Goal: Task Accomplishment & Management: Manage account settings

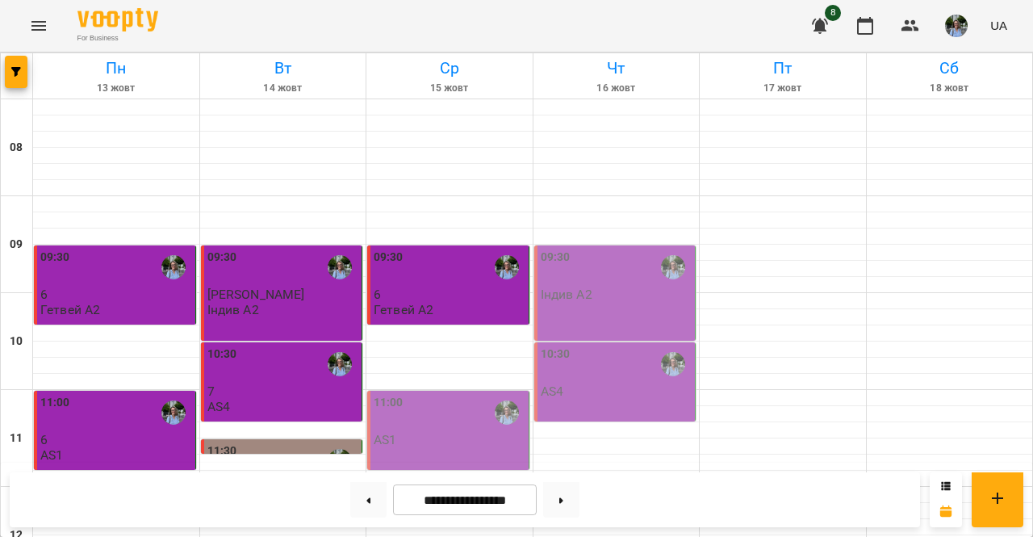
click at [456, 394] on div "11:00 AS1" at bounding box center [450, 420] width 152 height 53
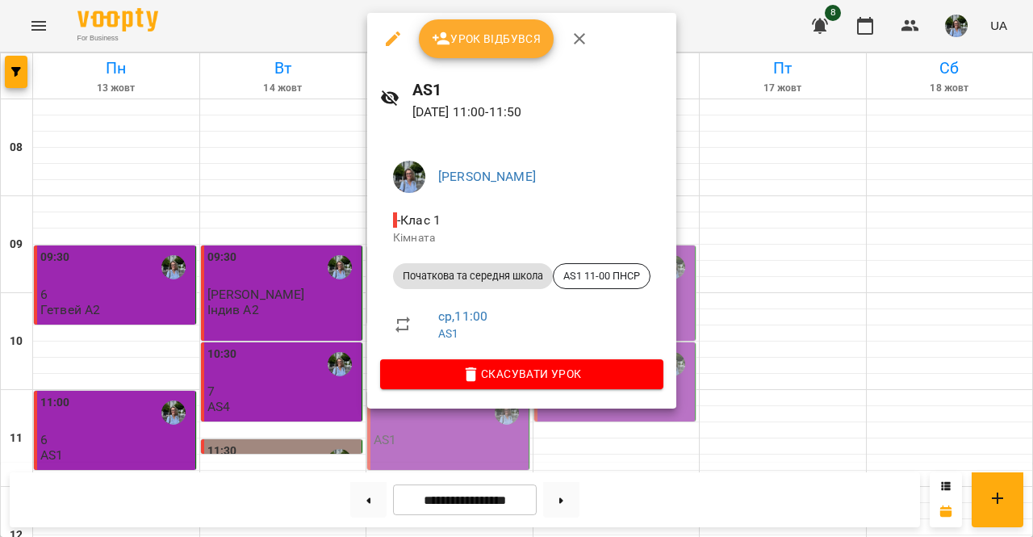
scroll to position [176, 0]
click at [511, 43] on span "Урок відбувся" at bounding box center [487, 38] width 110 height 19
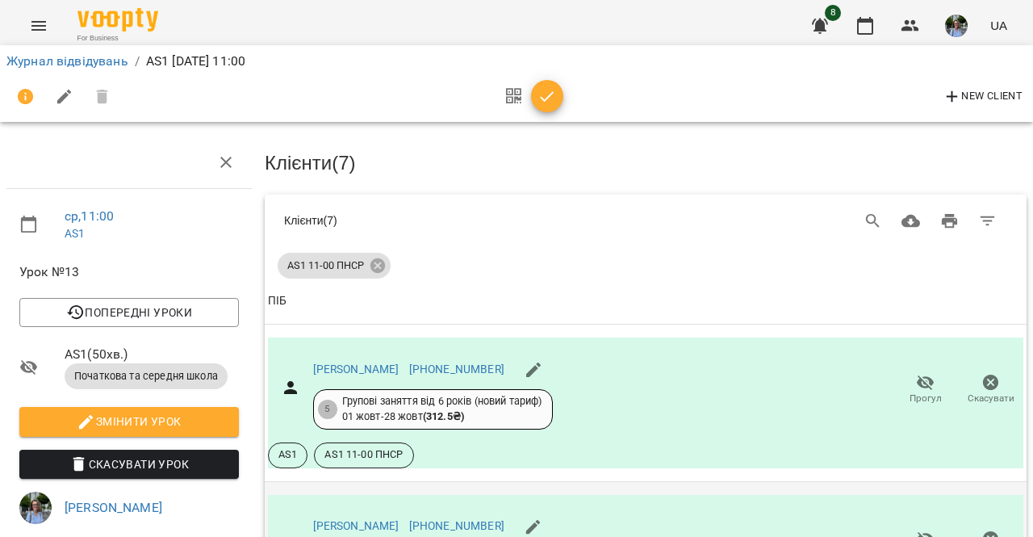
scroll to position [581, 0]
select select "**"
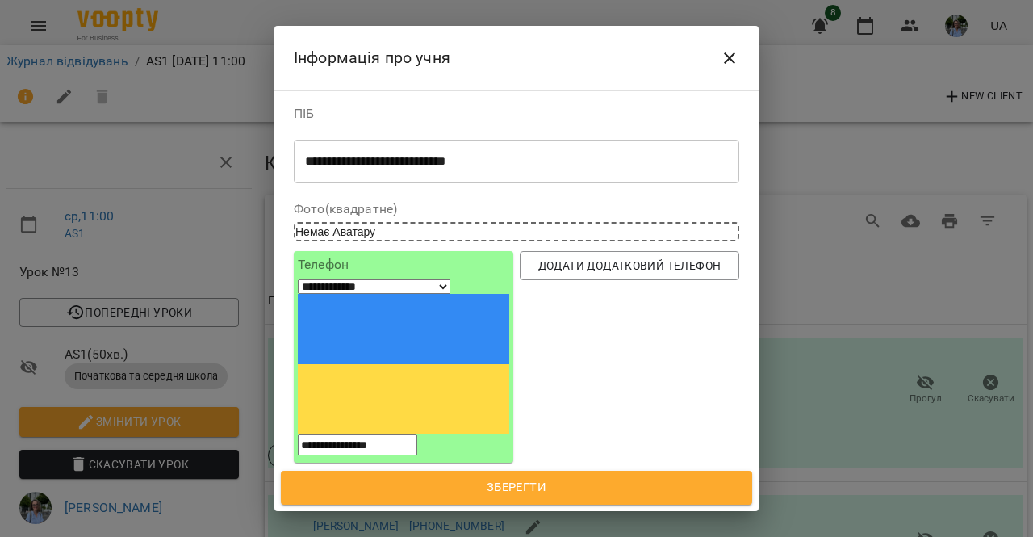
click at [725, 58] on icon "Close" at bounding box center [729, 57] width 19 height 19
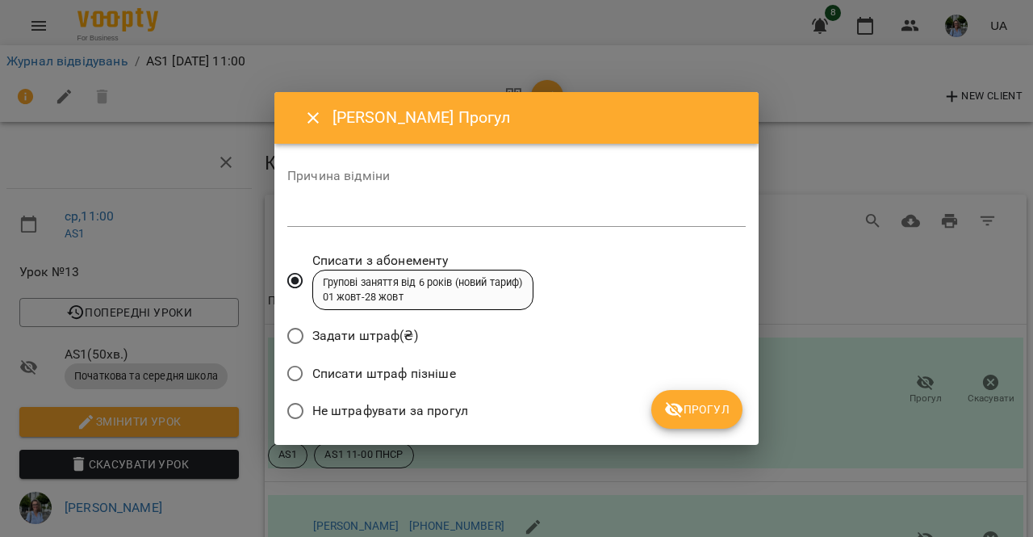
click at [513, 203] on div "*" at bounding box center [516, 214] width 459 height 25
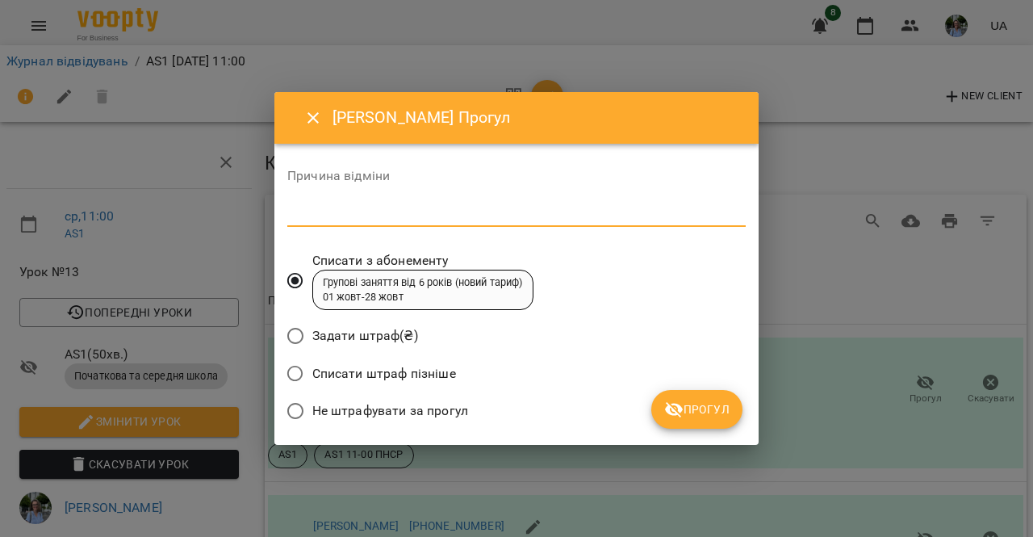
type textarea "*"
click at [685, 400] on button "Прогул" at bounding box center [697, 409] width 91 height 39
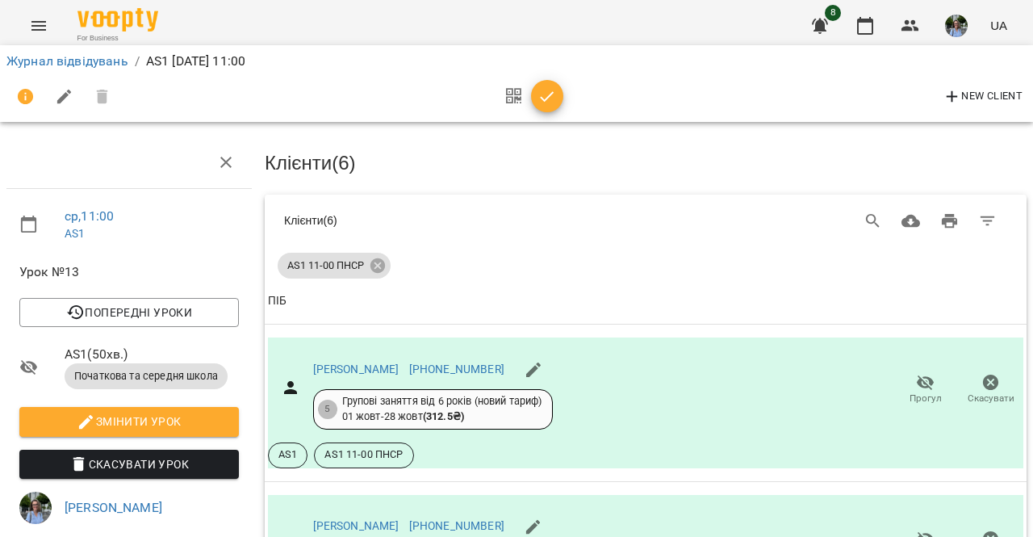
scroll to position [873, 0]
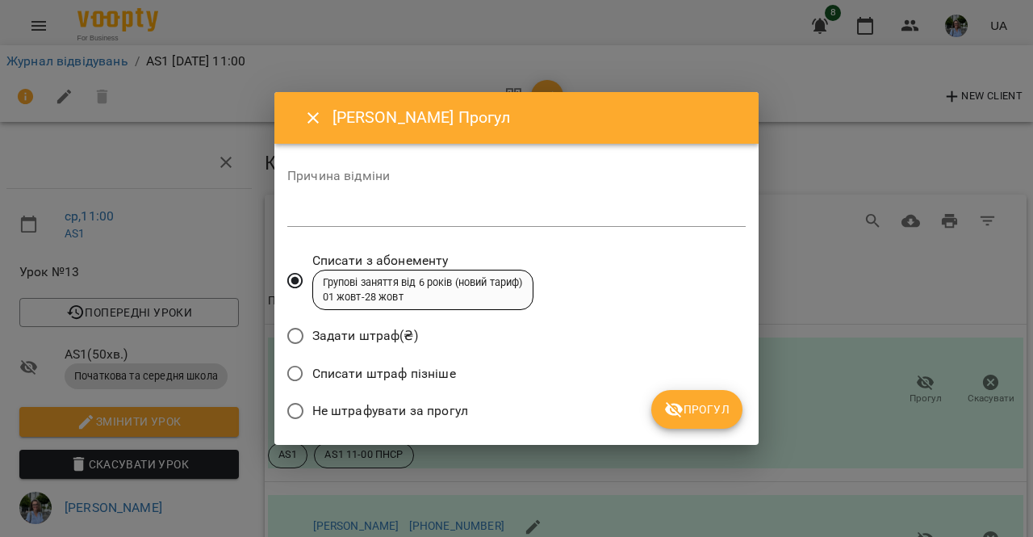
click at [541, 220] on textarea at bounding box center [516, 214] width 459 height 15
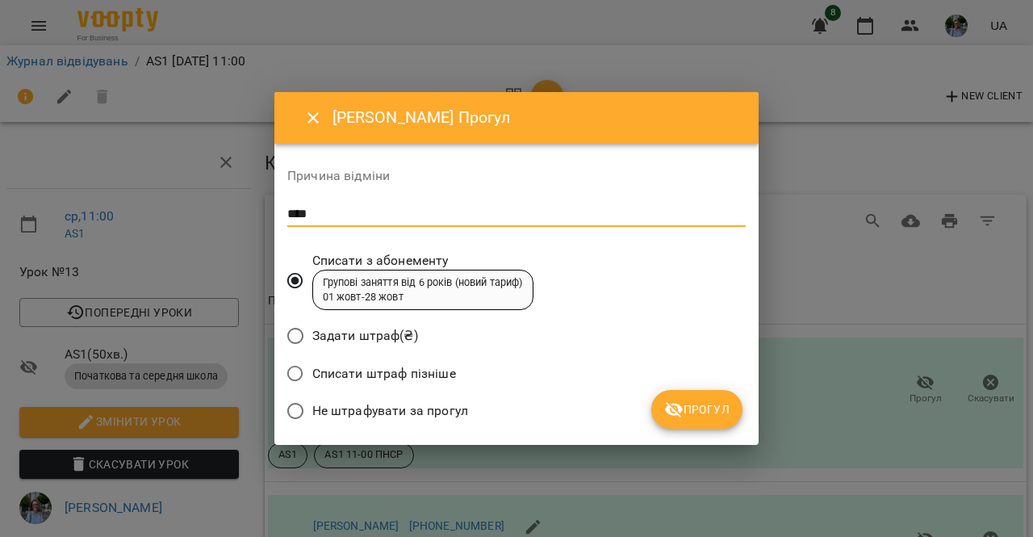
type textarea "****"
click at [714, 420] on button "Прогул" at bounding box center [697, 409] width 91 height 39
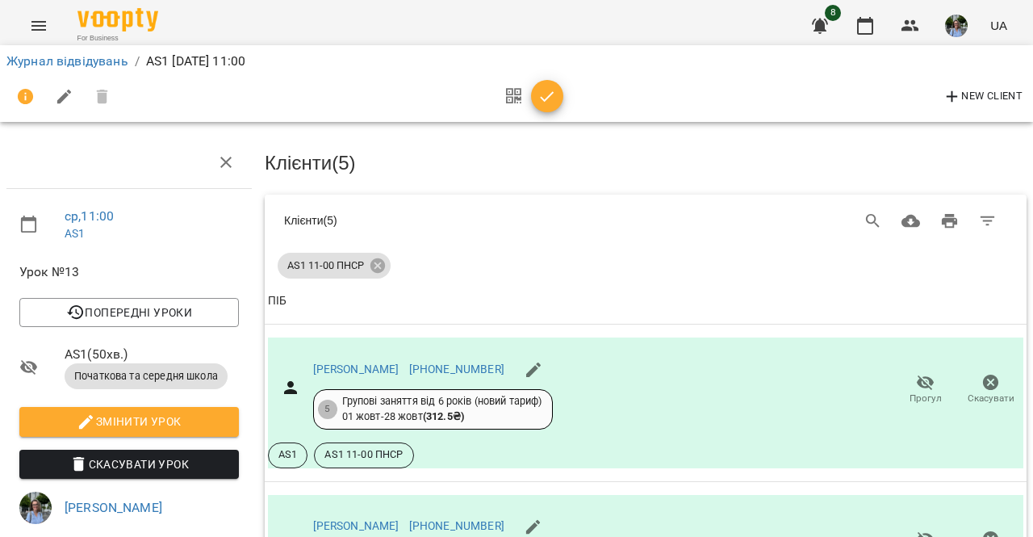
scroll to position [968, 0]
click at [547, 105] on icon "button" at bounding box center [547, 96] width 19 height 19
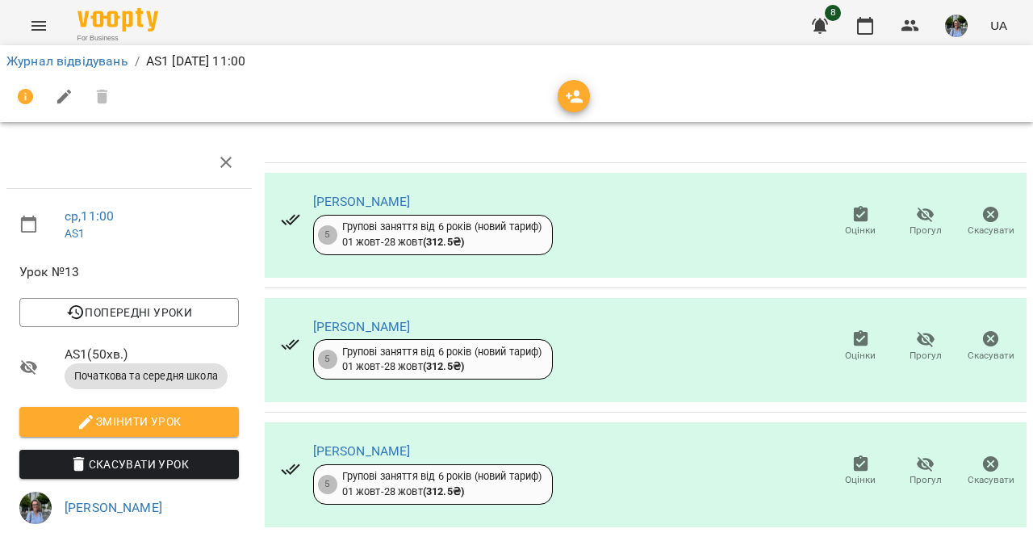
scroll to position [547, 0]
click at [94, 64] on link "Журнал відвідувань" at bounding box center [67, 60] width 122 height 15
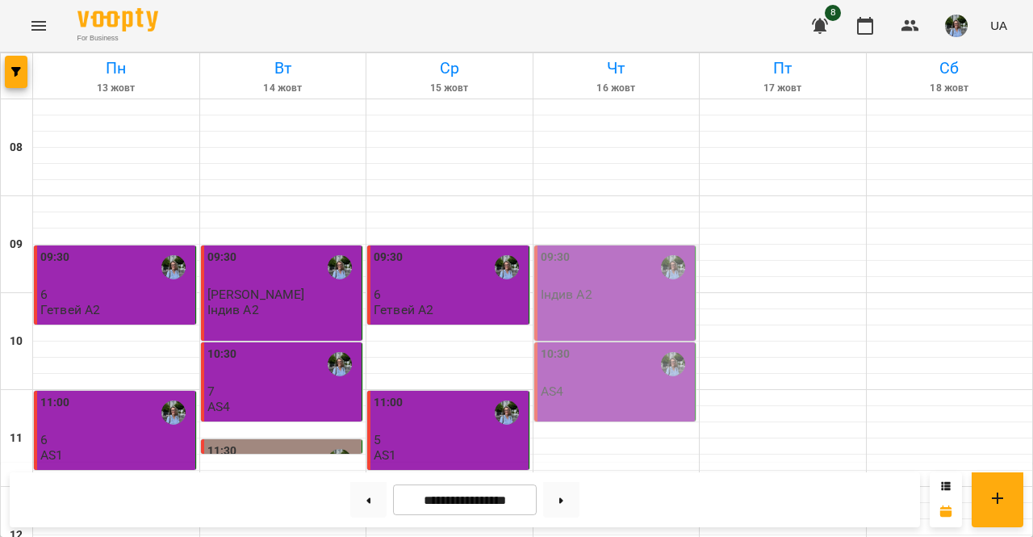
scroll to position [262, 0]
